Goal: Navigation & Orientation: Find specific page/section

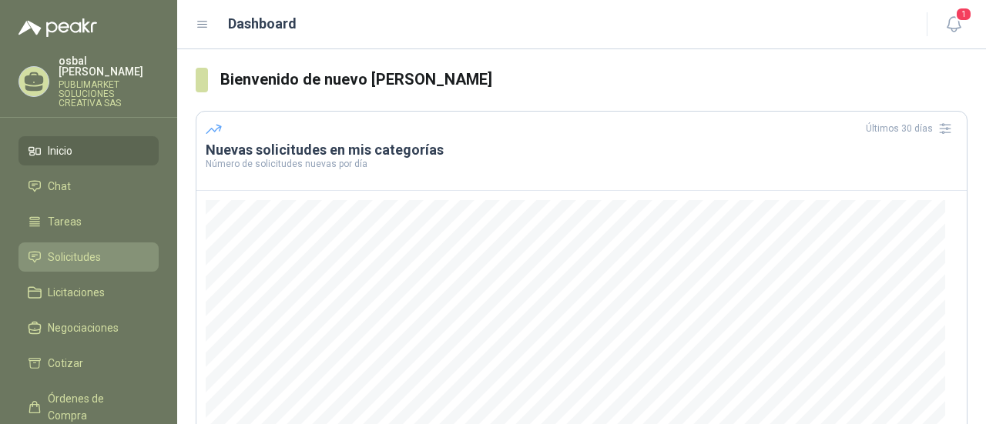
click at [79, 249] on span "Solicitudes" at bounding box center [74, 257] width 53 height 17
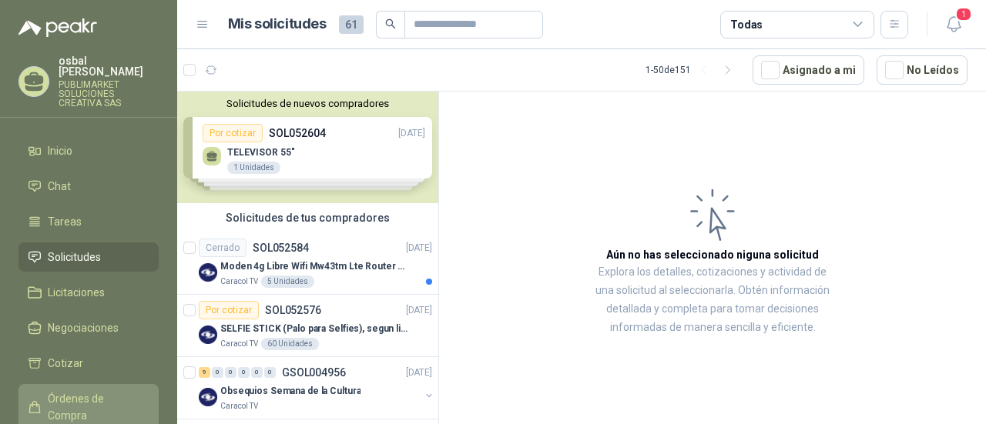
click at [75, 390] on span "Órdenes de Compra" at bounding box center [96, 407] width 96 height 34
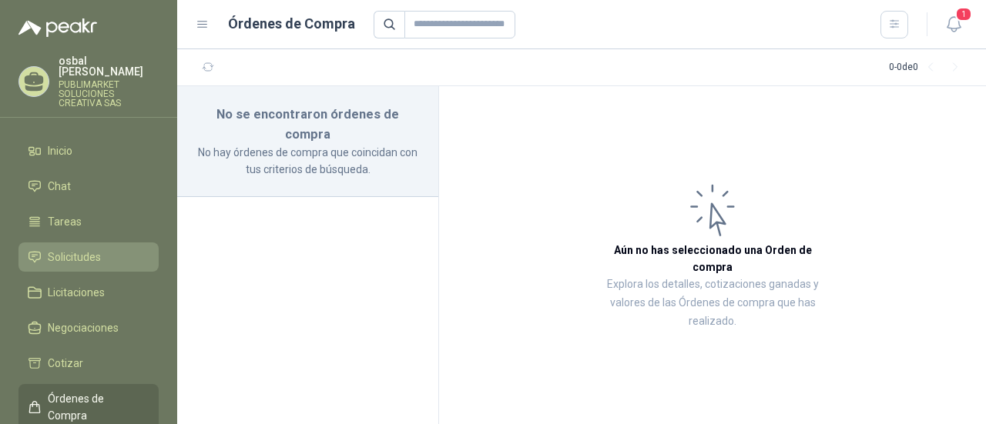
click at [99, 249] on span "Solicitudes" at bounding box center [74, 257] width 53 height 17
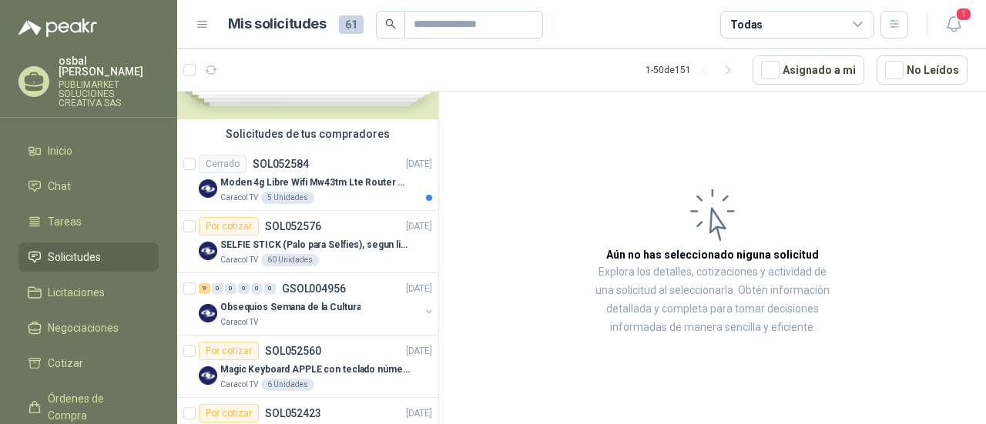
scroll to position [94, 0]
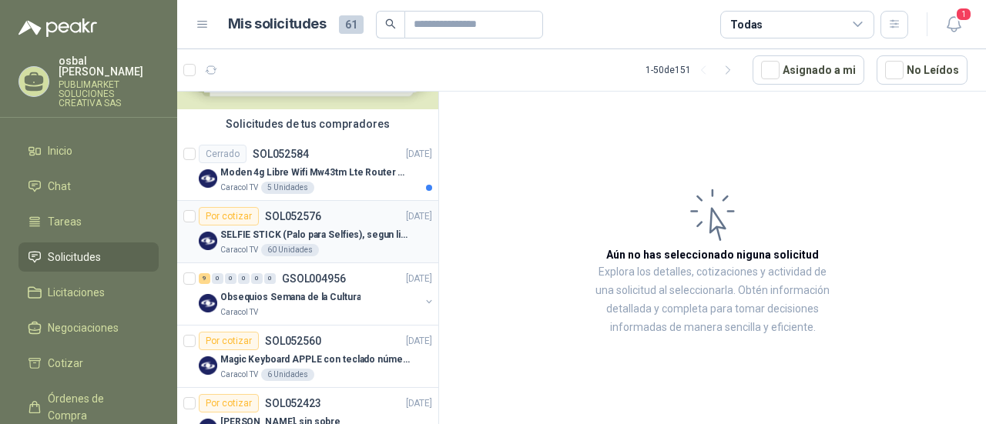
click at [339, 241] on p "SELFIE STICK (Palo para Selfies), segun link adjunto" at bounding box center [316, 235] width 192 height 15
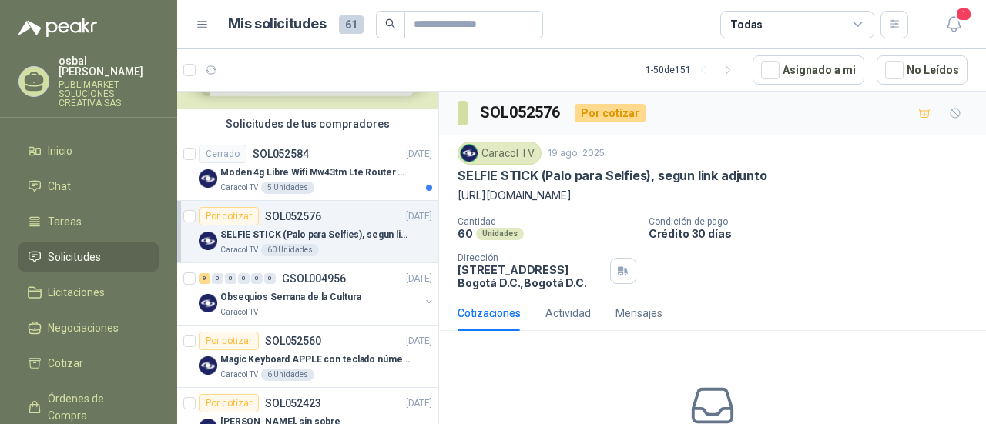
drag, startPoint x: 458, startPoint y: 196, endPoint x: 715, endPoint y: 204, distance: 257.3
click at [715, 204] on div "Caracol TV [DATE] SELFIE STICK (Palo para Selfies), segun link adjunto [URL][DO…" at bounding box center [712, 216] width 510 height 148
copy p "[URL][DOMAIN_NAME]"
click at [346, 306] on div "Caracol TV" at bounding box center [319, 312] width 199 height 12
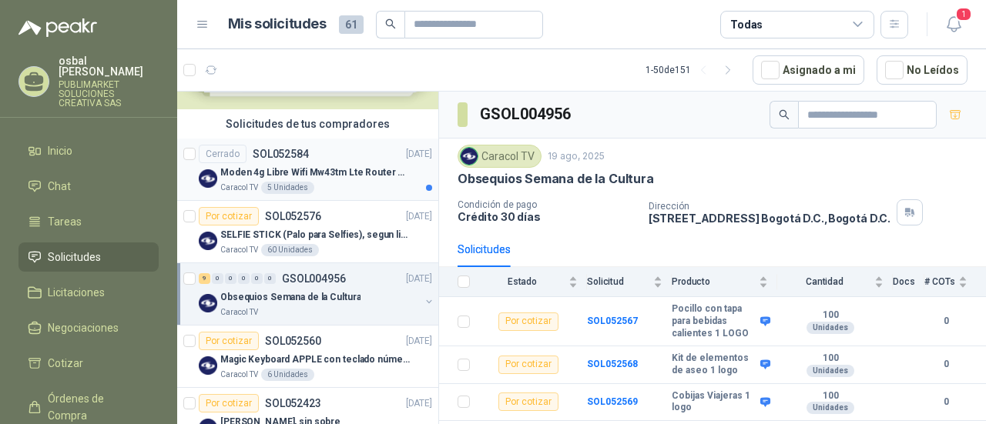
click at [353, 184] on div "Caracol TV 5 Unidades" at bounding box center [326, 188] width 212 height 12
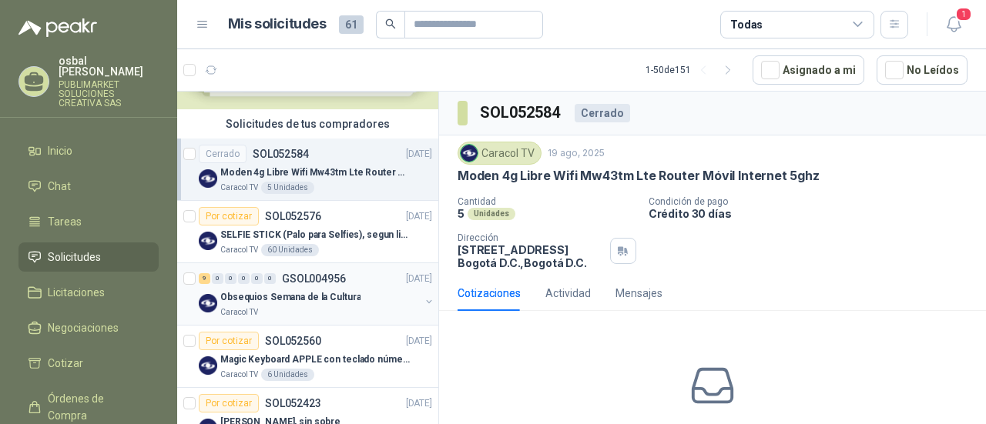
click at [334, 313] on div "Caracol TV" at bounding box center [319, 312] width 199 height 12
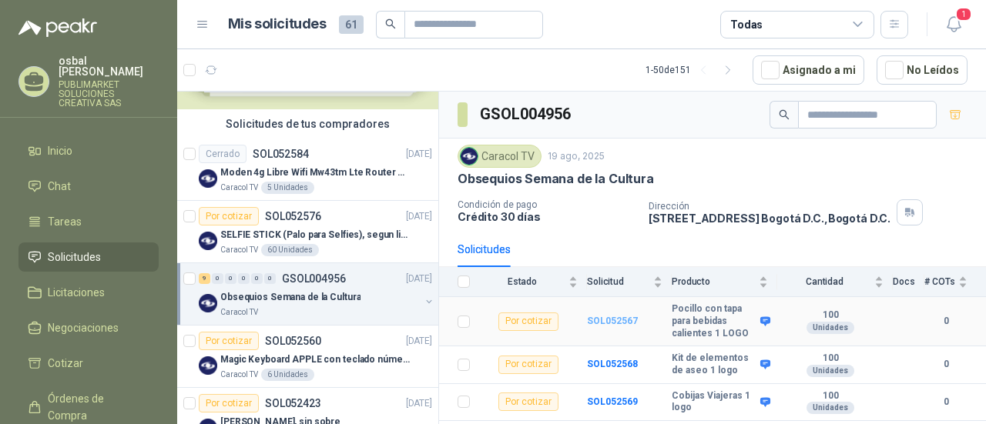
click at [613, 320] on b "SOL052567" at bounding box center [612, 321] width 51 height 11
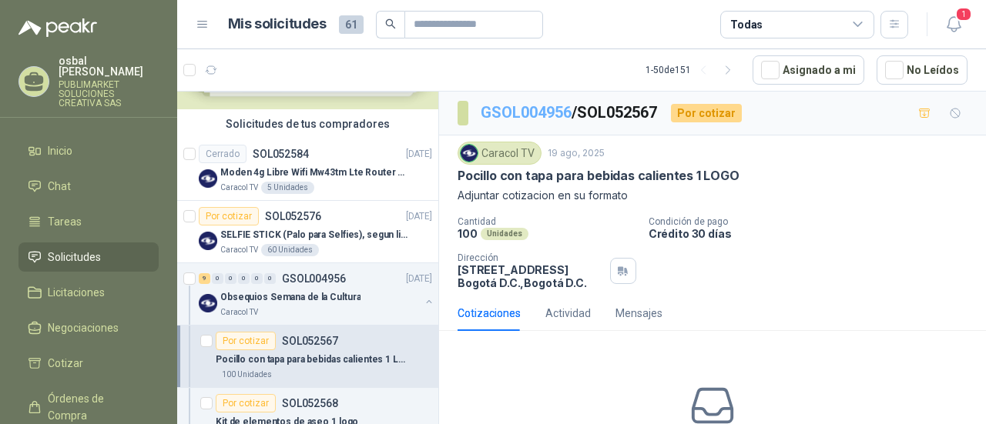
click at [536, 115] on link "GSOL004956" at bounding box center [526, 112] width 91 height 18
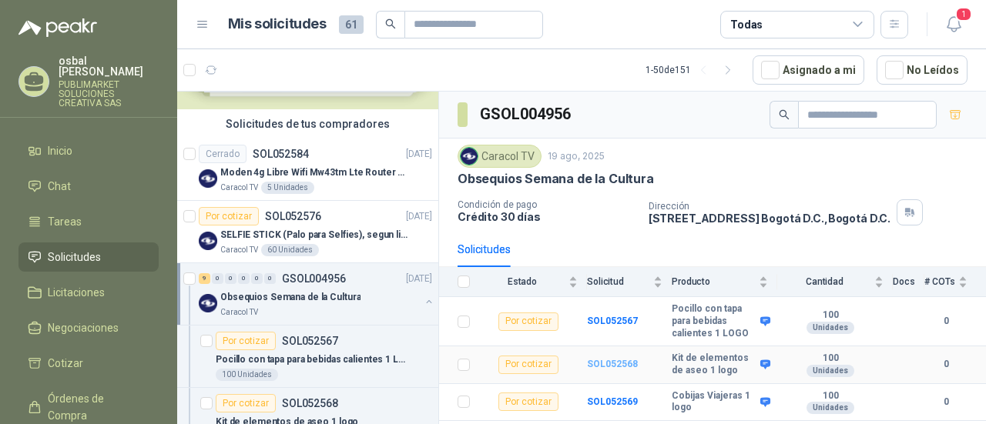
click at [610, 363] on b "SOL052568" at bounding box center [612, 364] width 51 height 11
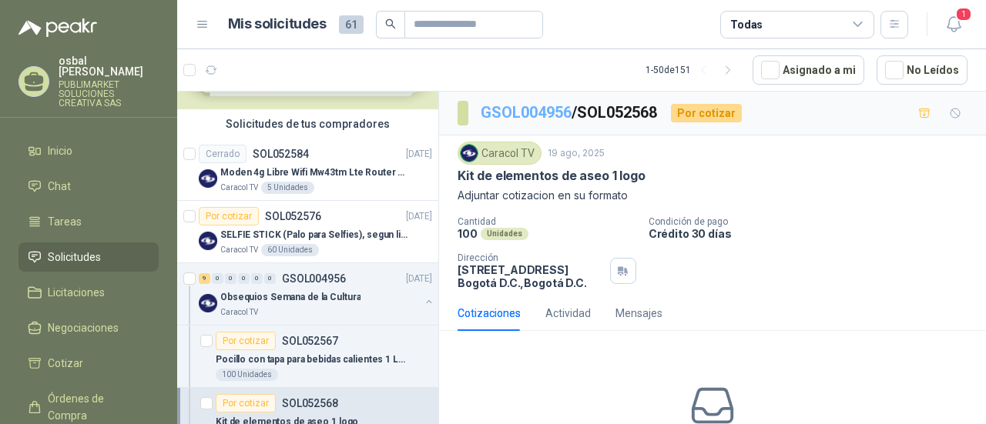
click at [525, 109] on link "GSOL004956" at bounding box center [526, 112] width 91 height 18
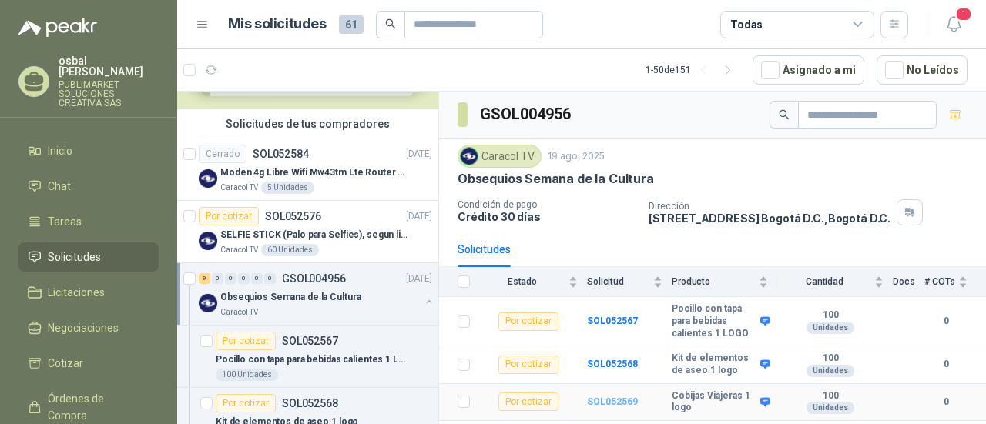
click at [618, 403] on b "SOL052569" at bounding box center [612, 402] width 51 height 11
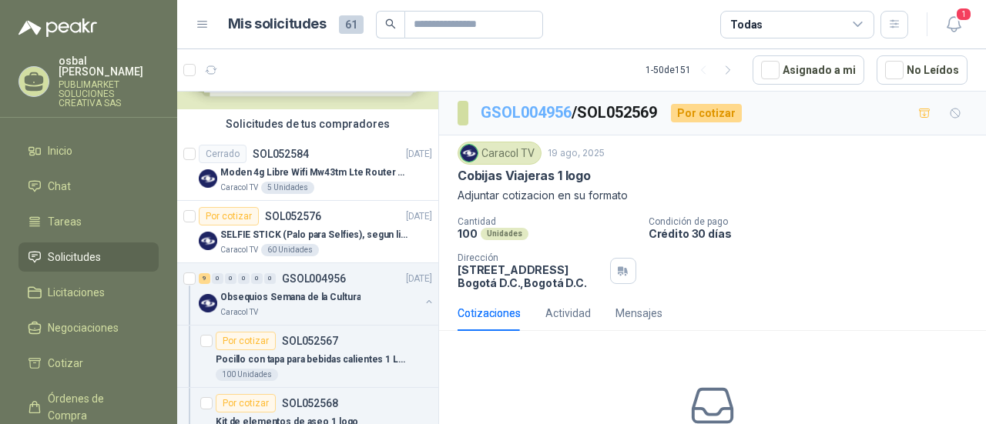
click at [530, 109] on link "GSOL004956" at bounding box center [526, 112] width 91 height 18
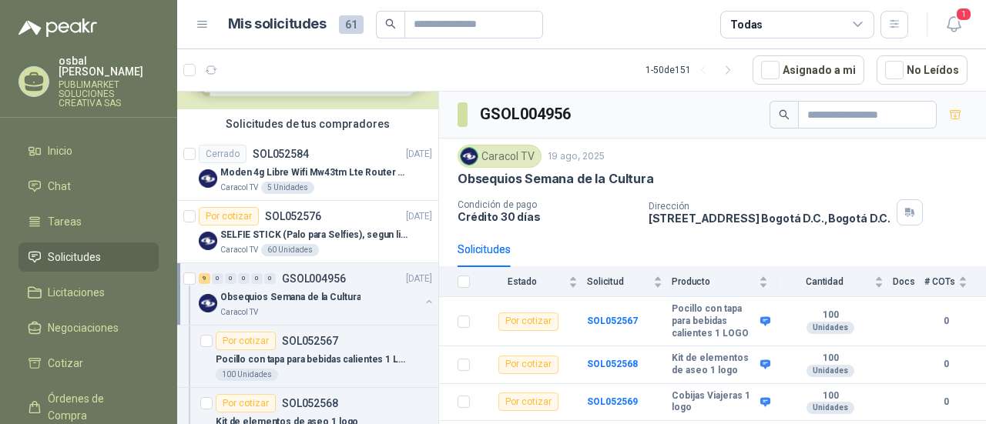
scroll to position [260, 0]
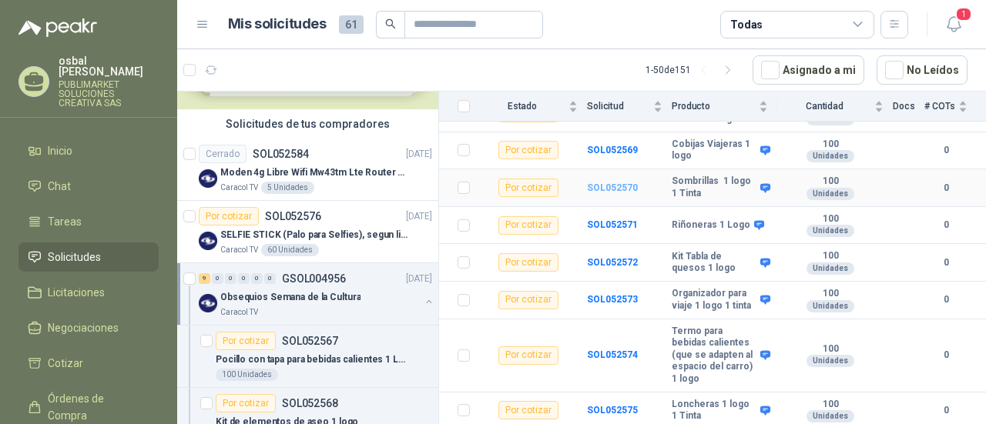
click at [607, 183] on b "SOL052570" at bounding box center [612, 188] width 51 height 11
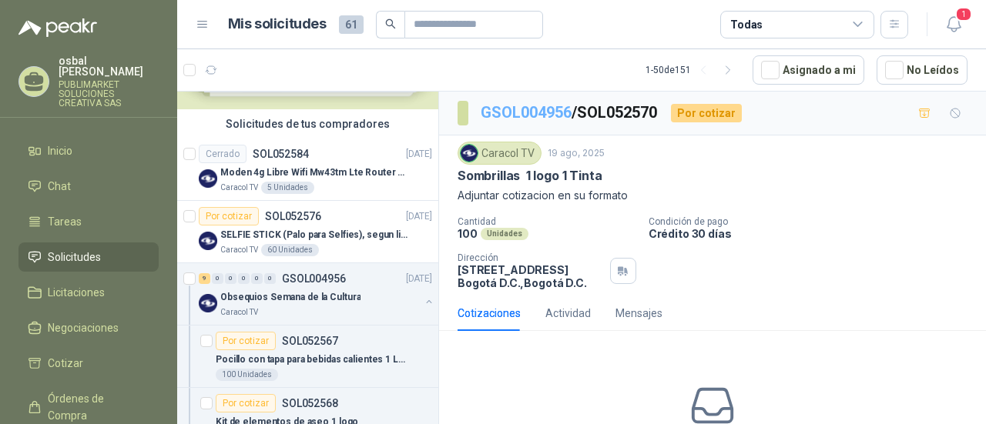
click at [534, 112] on link "GSOL004956" at bounding box center [526, 112] width 91 height 18
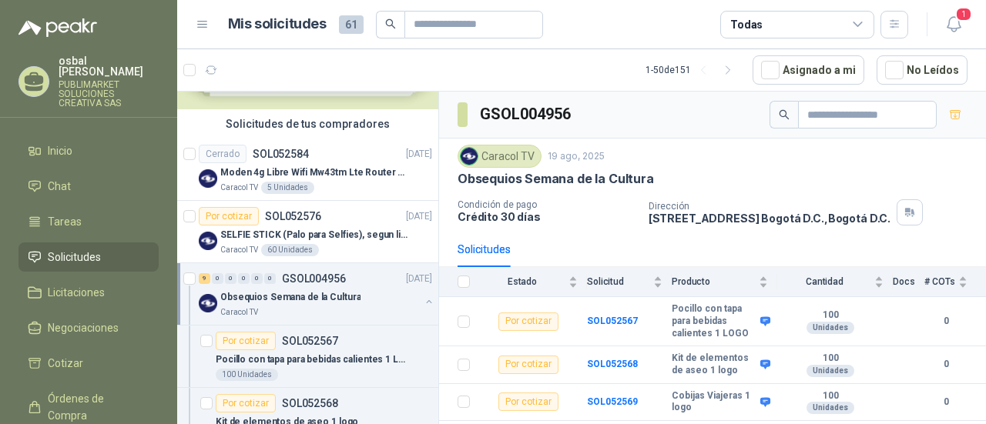
scroll to position [260, 0]
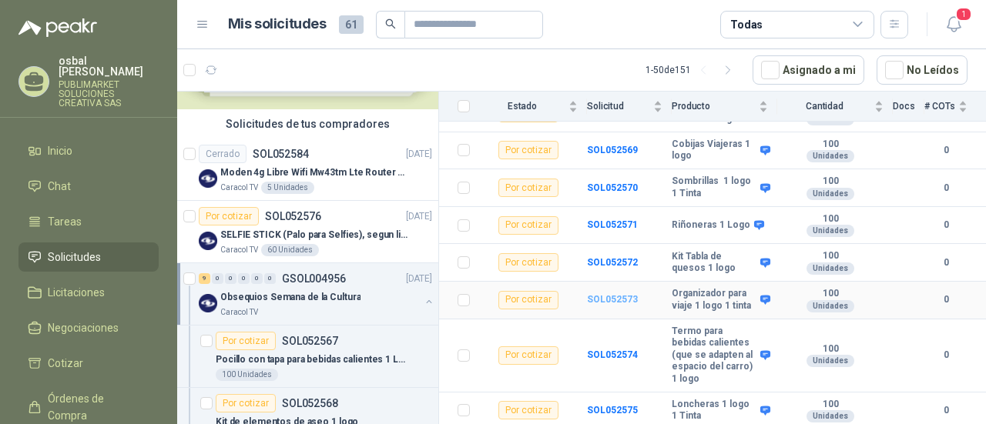
click at [607, 294] on b "SOL052573" at bounding box center [612, 299] width 51 height 11
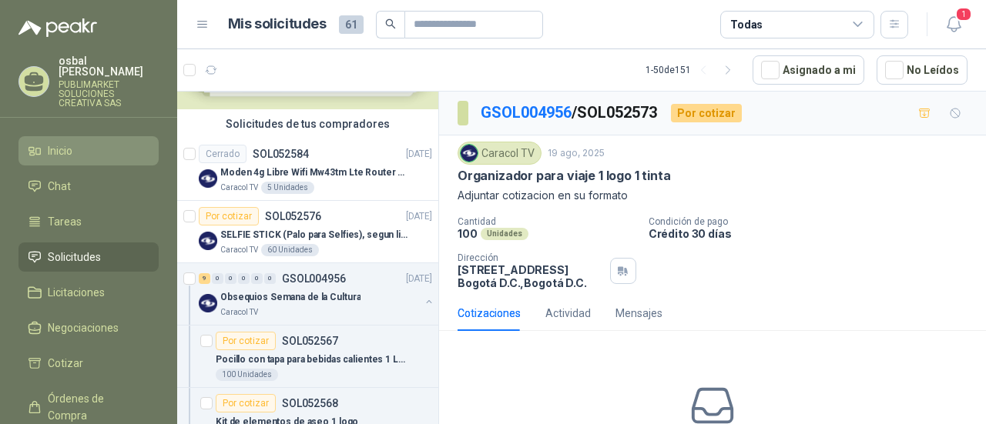
click at [72, 143] on span "Inicio" at bounding box center [60, 150] width 25 height 17
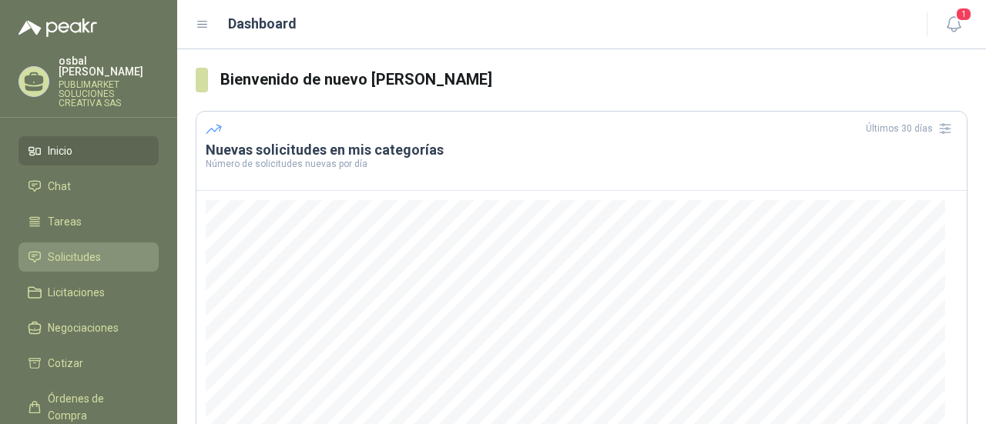
click at [95, 249] on span "Solicitudes" at bounding box center [74, 257] width 53 height 17
